Goal: Task Accomplishment & Management: Complete application form

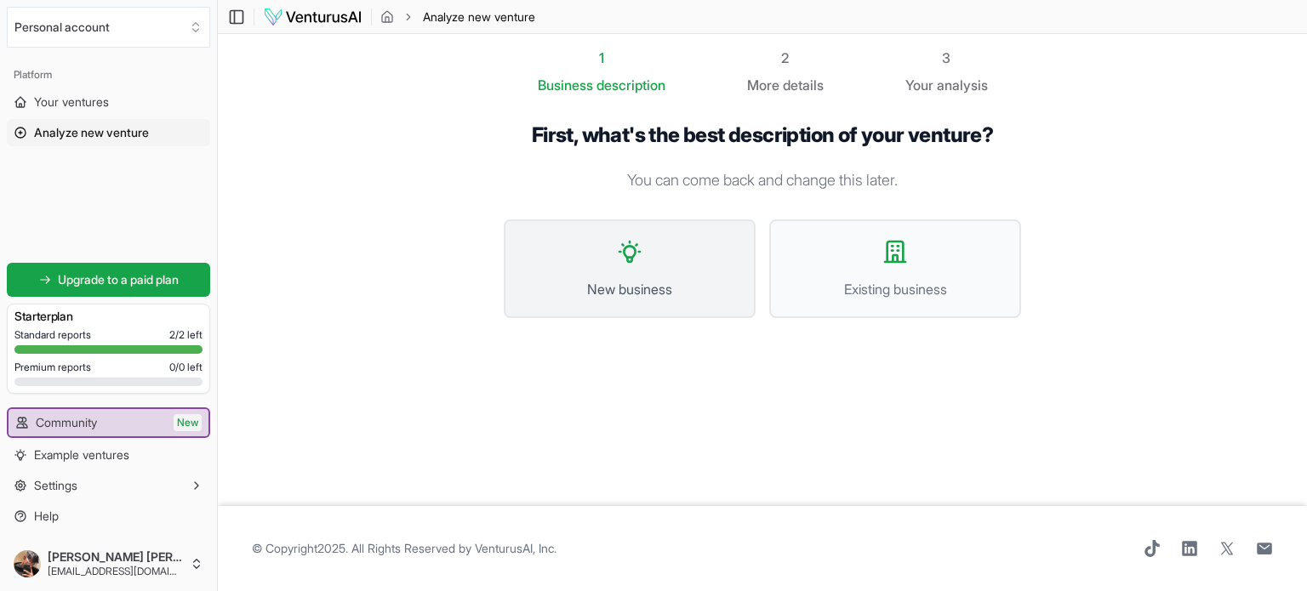
click at [691, 243] on button "New business" at bounding box center [630, 269] width 252 height 99
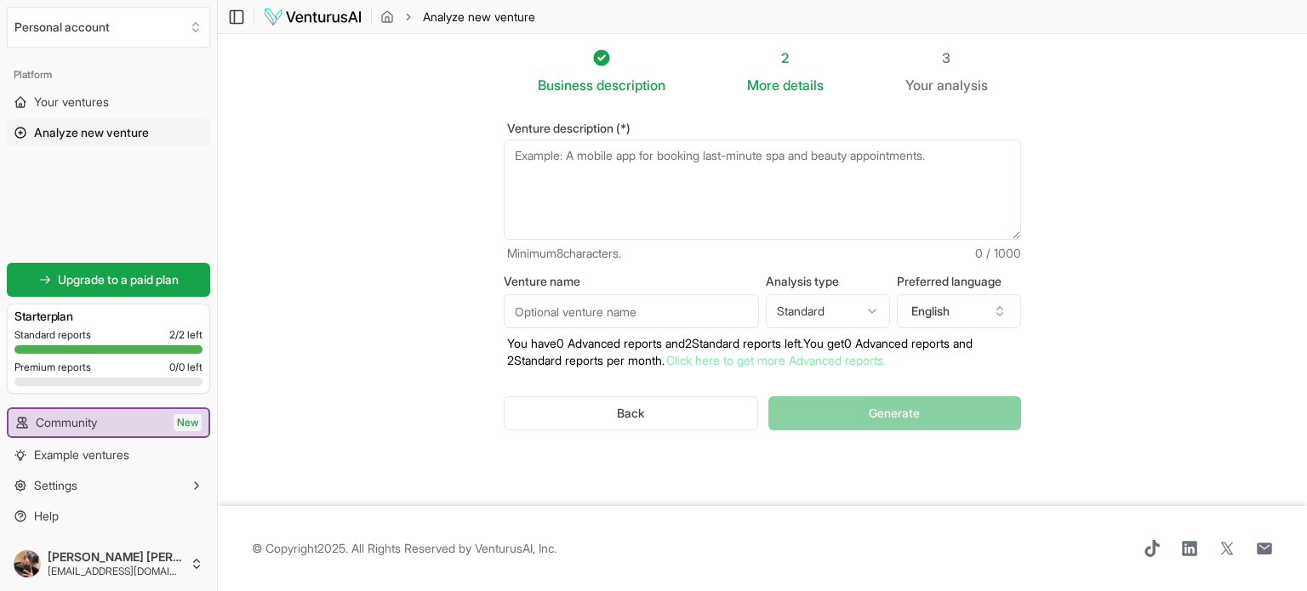
click at [617, 167] on textarea "Venture description (*)" at bounding box center [762, 190] width 517 height 100
paste textarea "i am making a food business and in that ill provide a proper home cooked meal t…"
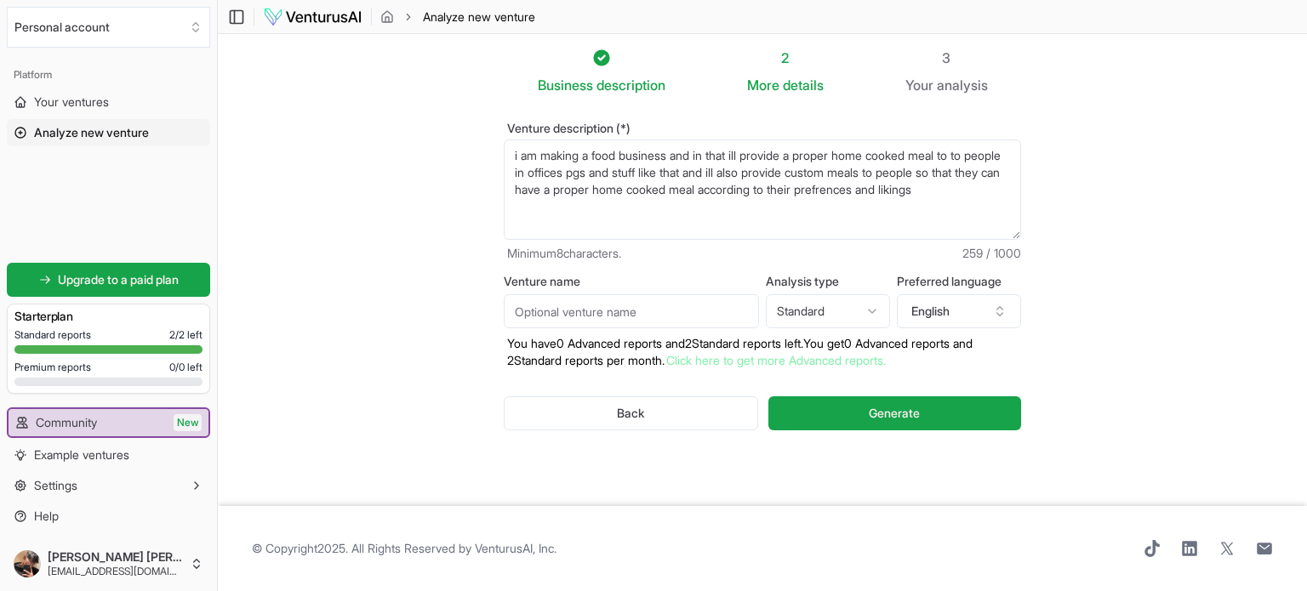
click at [905, 228] on textarea "i am making a food business and in that ill provide a proper home cooked meal t…" at bounding box center [762, 190] width 517 height 100
type textarea "i am making a food business and in that ill provide a proper home cooked meal t…"
click at [860, 312] on html "We value your privacy We use cookies to enhance your browsing experience, serve…" at bounding box center [653, 295] width 1307 height 591
click at [871, 307] on html "We value your privacy We use cookies to enhance your browsing experience, serve…" at bounding box center [653, 295] width 1307 height 591
select select "standard"
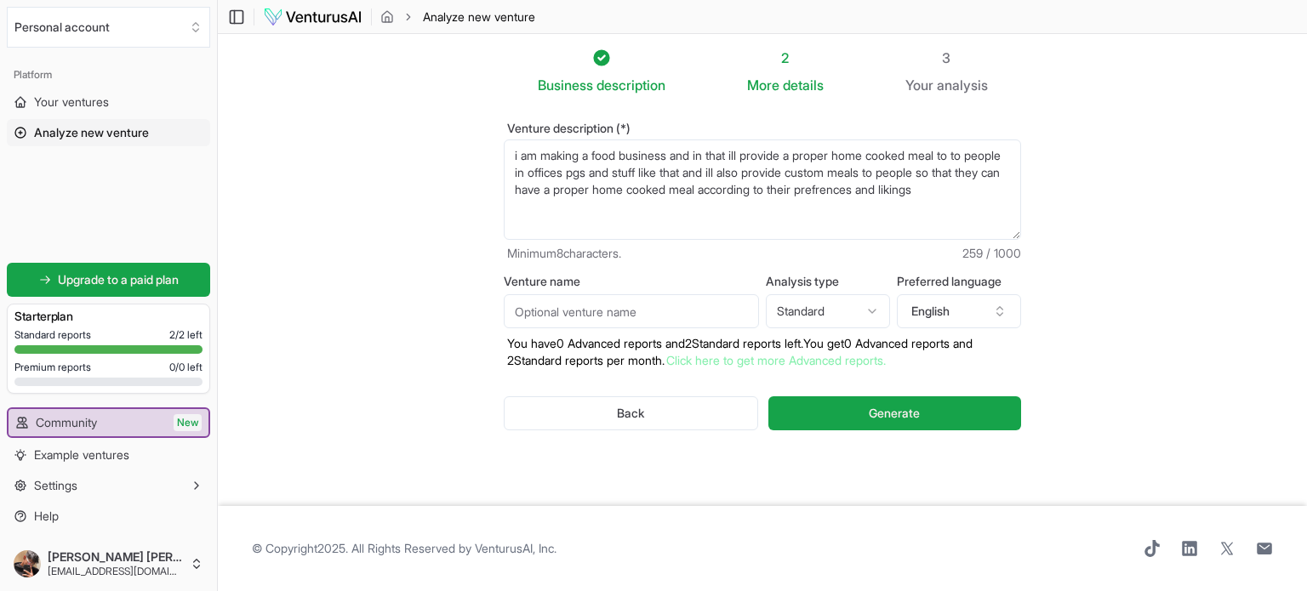
click at [664, 307] on input "Venture name" at bounding box center [631, 311] width 255 height 34
click at [803, 397] on button "Generate" at bounding box center [895, 414] width 253 height 34
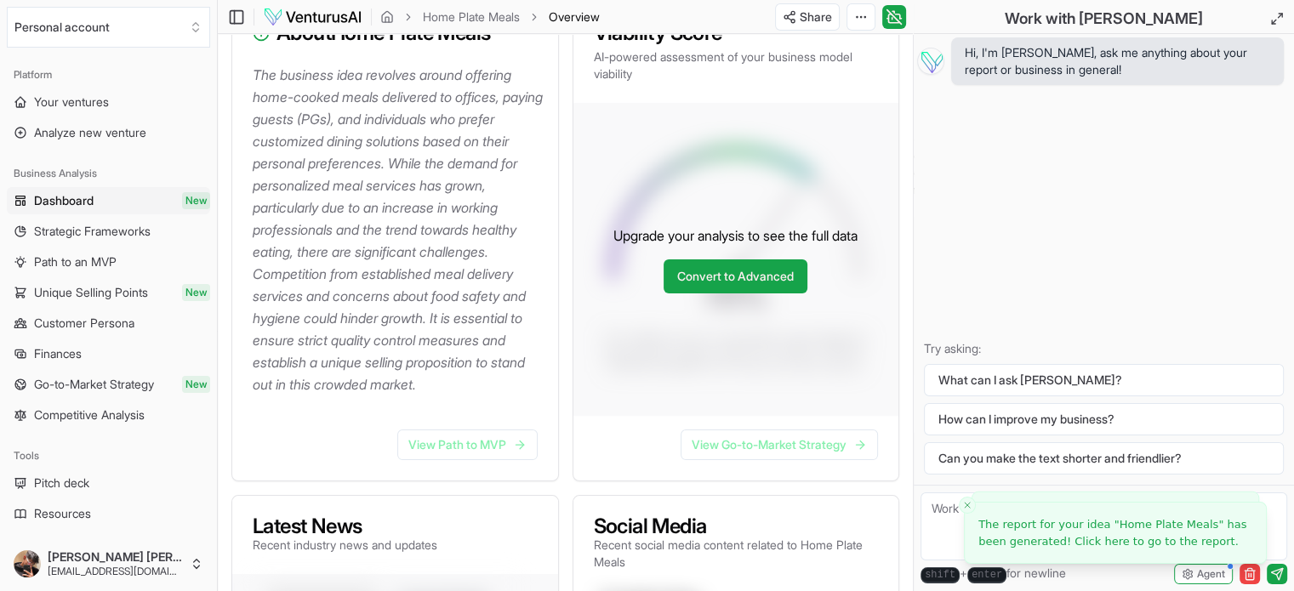
scroll to position [279, 0]
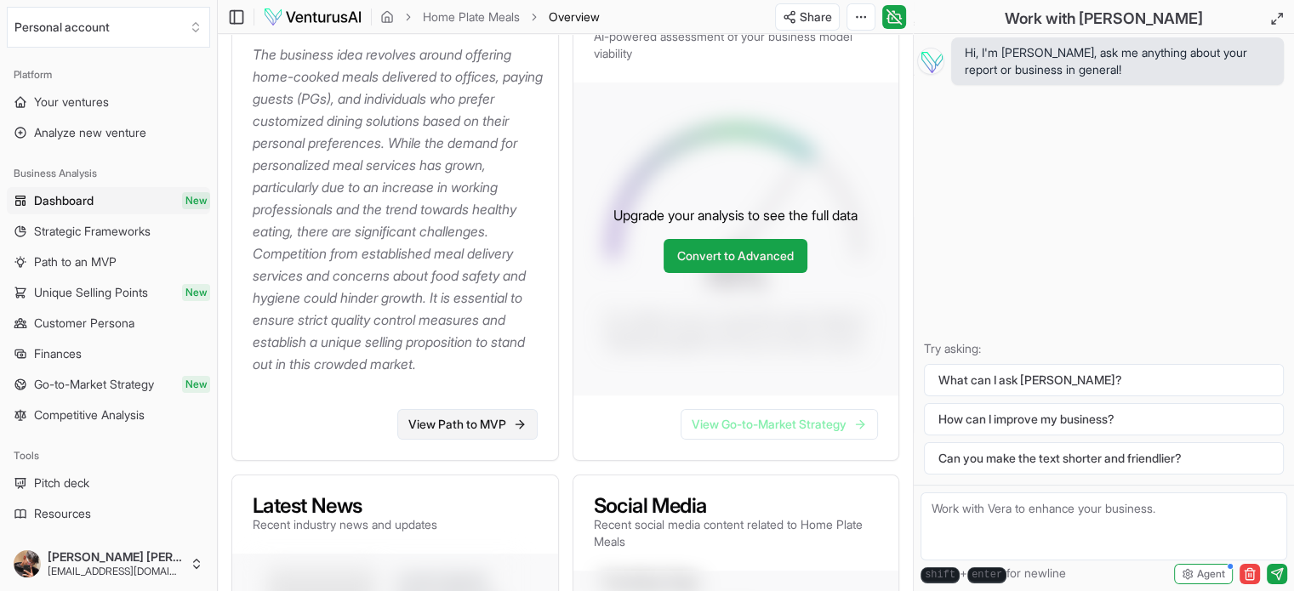
click at [503, 421] on link "View Path to MVP" at bounding box center [467, 424] width 140 height 31
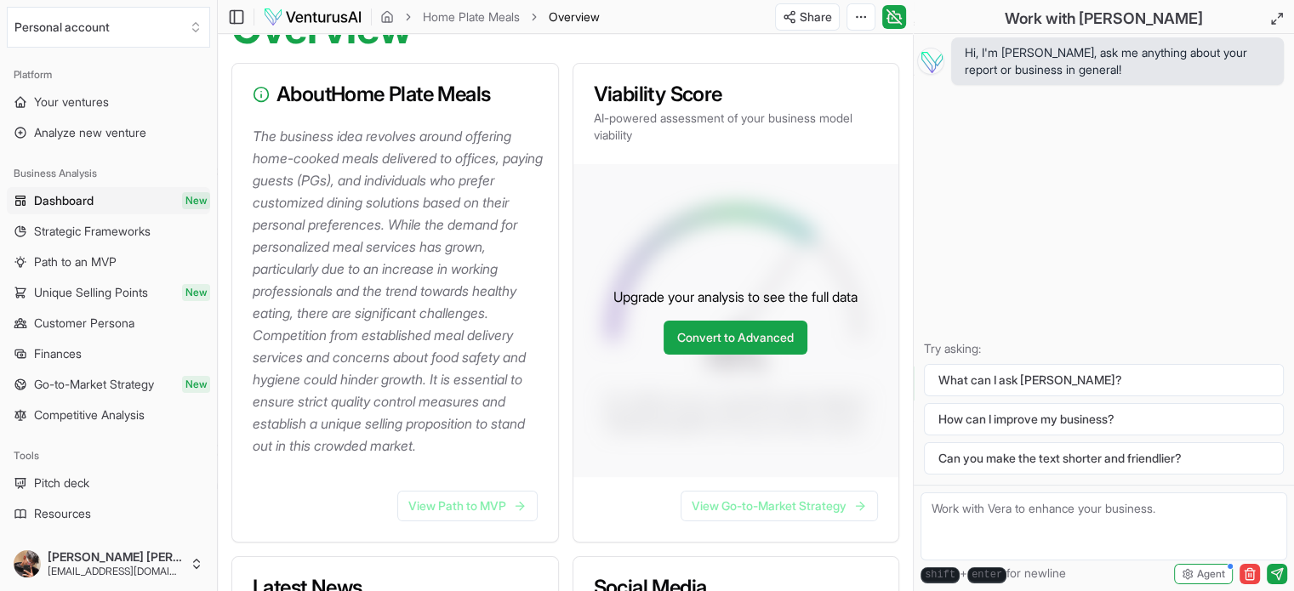
scroll to position [197, 0]
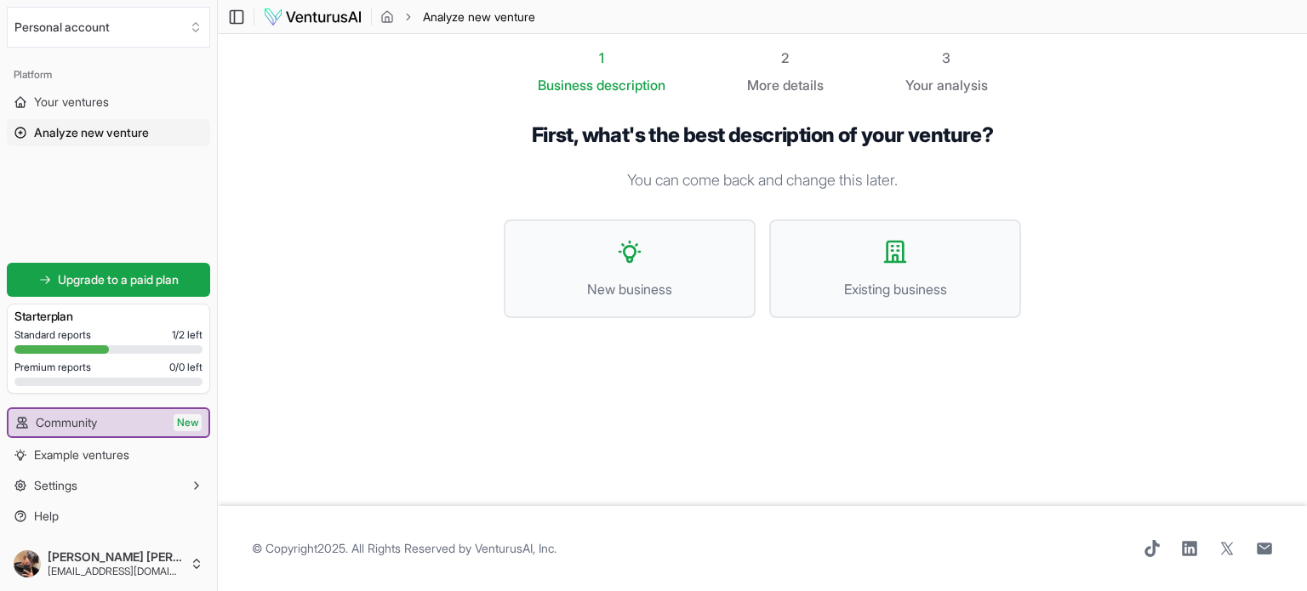
click at [279, 26] on img at bounding box center [313, 17] width 100 height 20
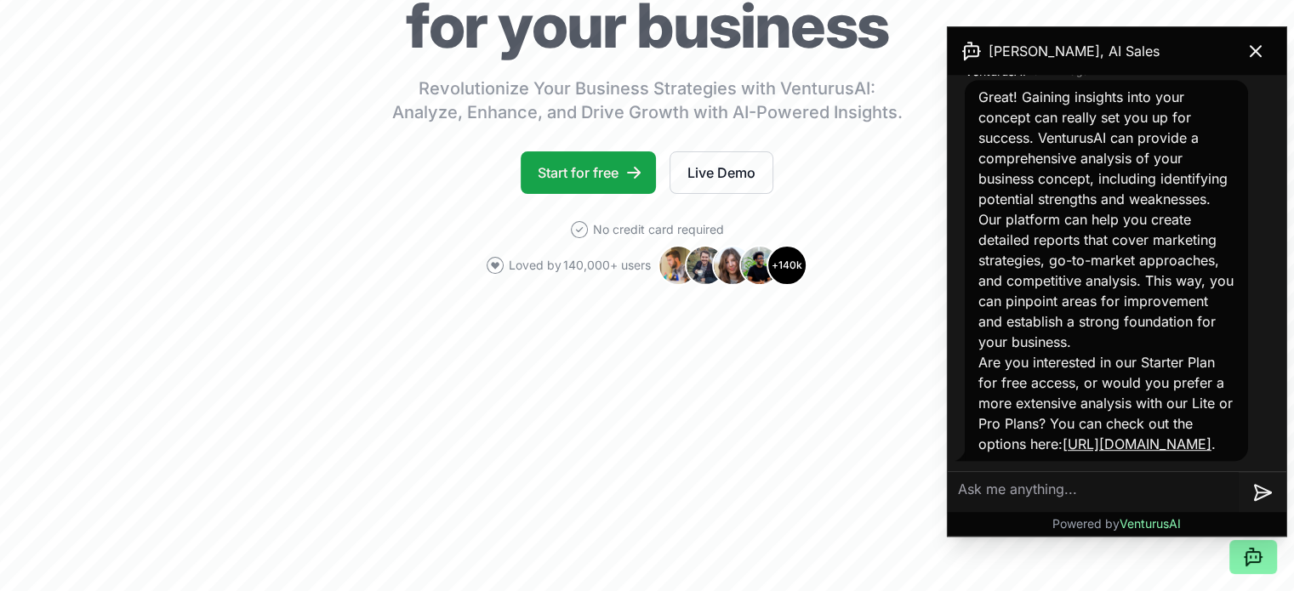
scroll to position [225, 0]
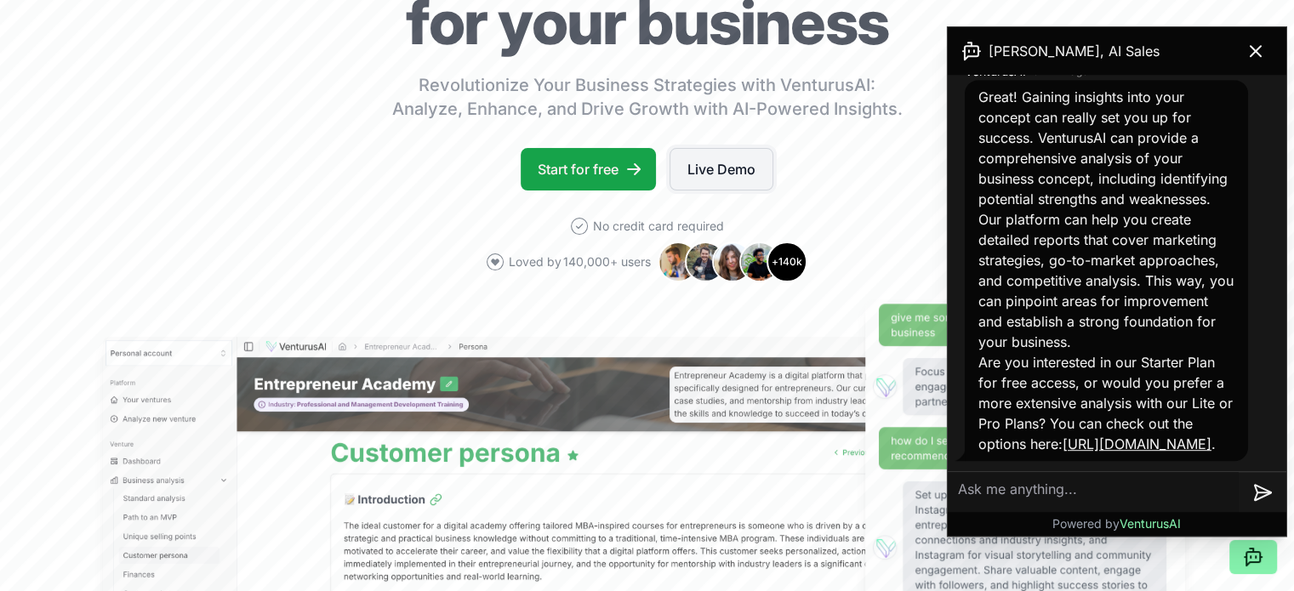
click at [683, 169] on link "Live Demo" at bounding box center [722, 169] width 104 height 43
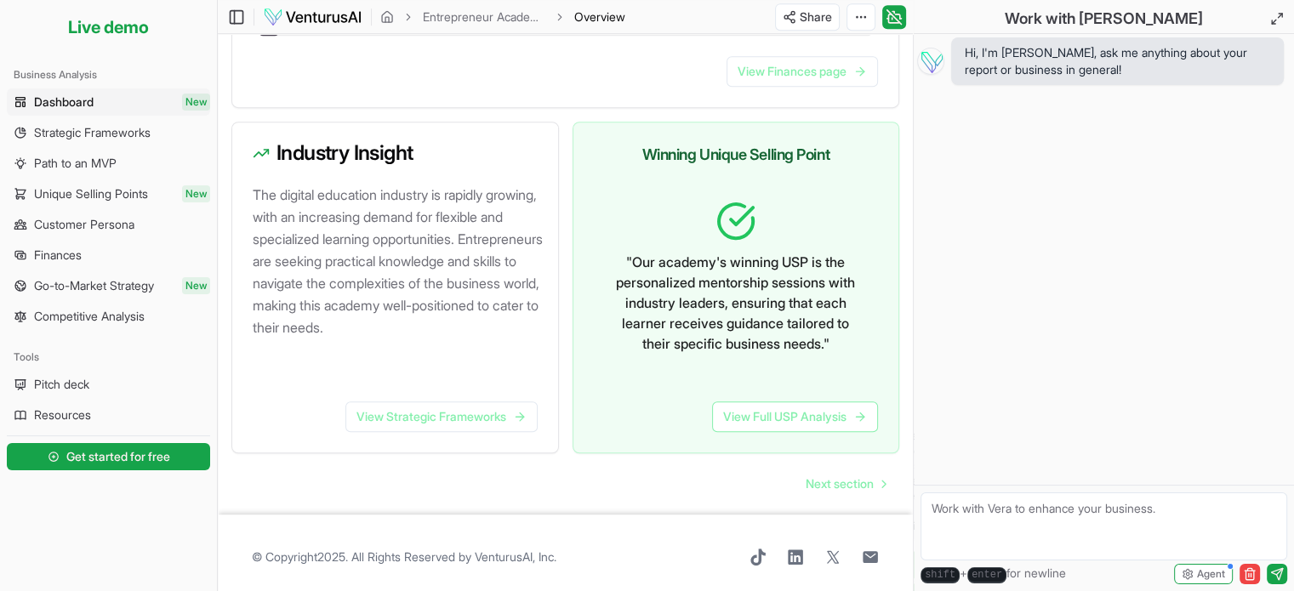
scroll to position [1020, 0]
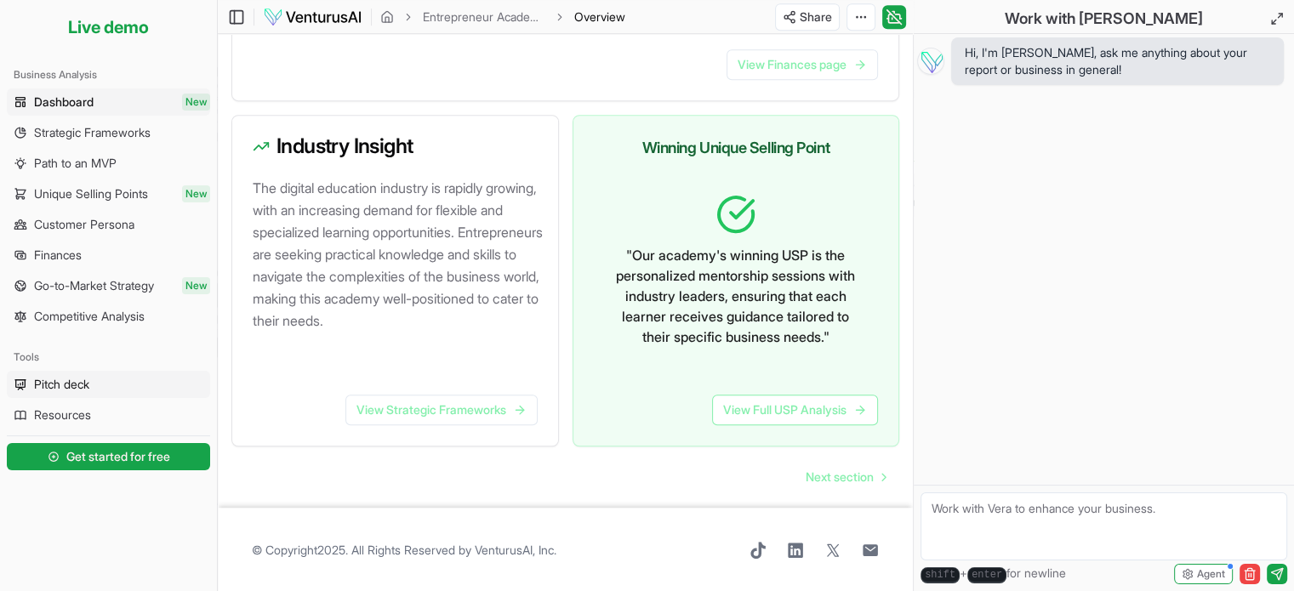
click at [94, 383] on link "Pitch deck" at bounding box center [108, 384] width 203 height 27
